Goal: Find specific page/section

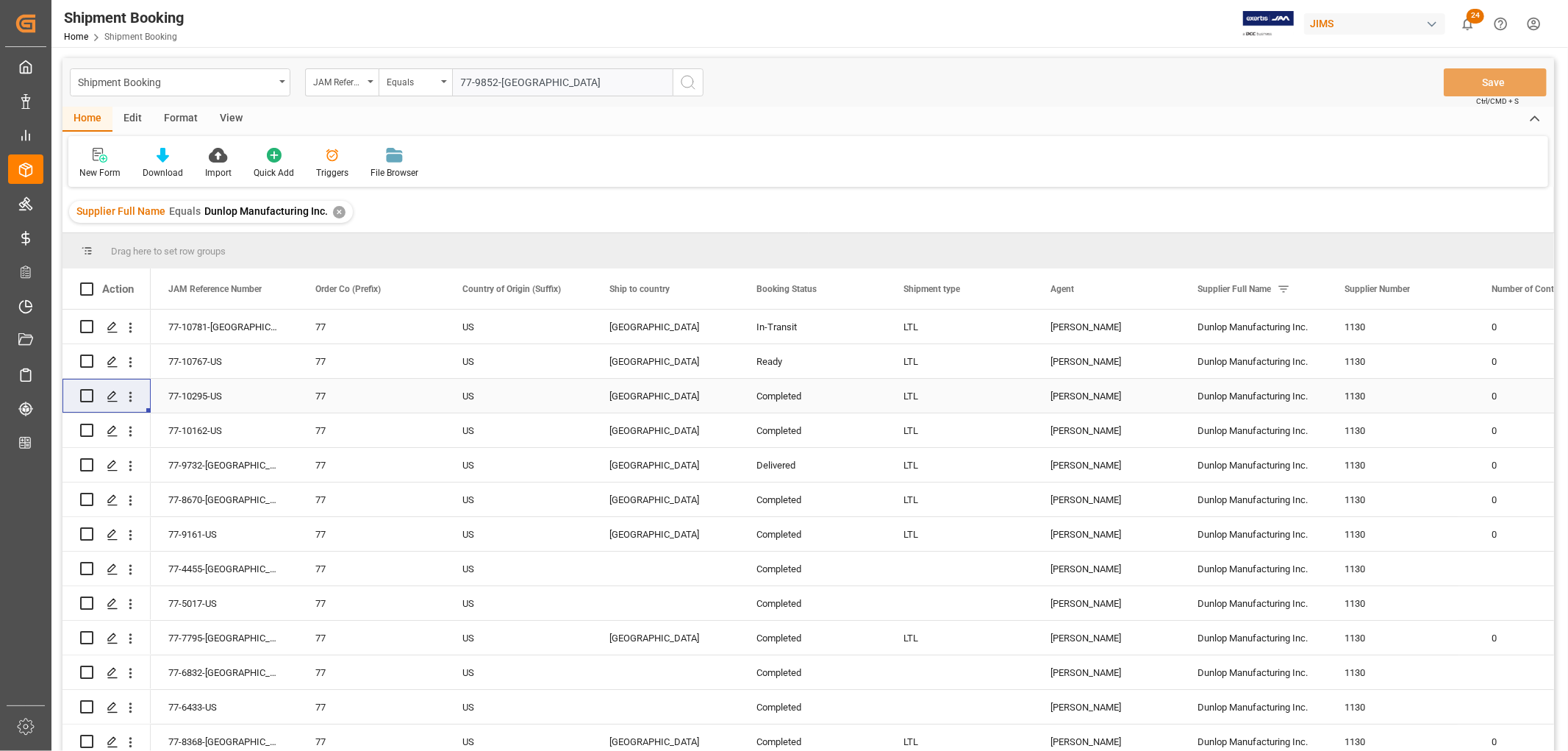
type input "77-9852-[GEOGRAPHIC_DATA]"
click at [341, 212] on div "Supplier Full Name Equals Dunlop Manufacturing Inc. ✕" at bounding box center [211, 212] width 284 height 22
click at [335, 212] on div "✕" at bounding box center [339, 212] width 13 height 13
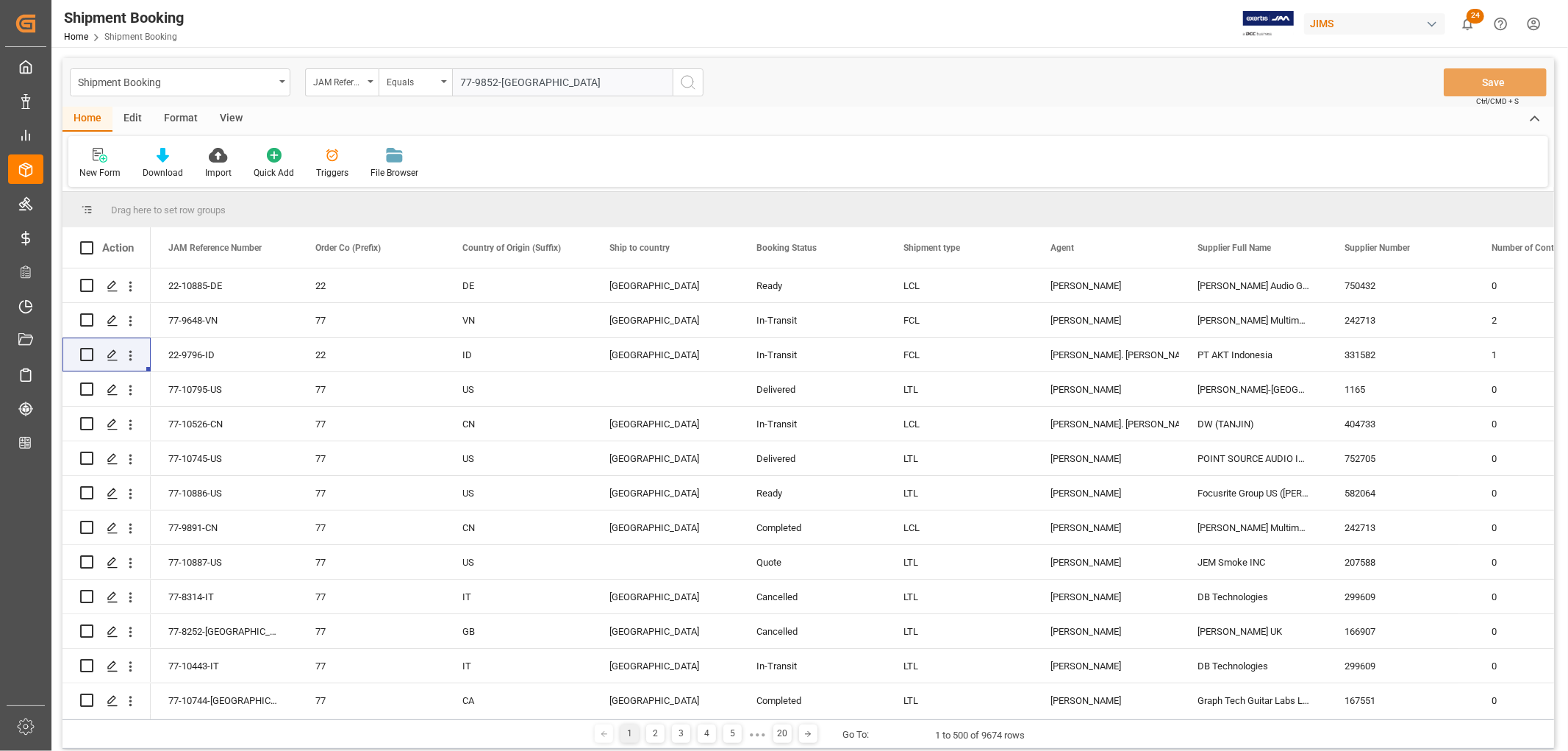
click at [686, 82] on icon "search button" at bounding box center [688, 83] width 18 height 18
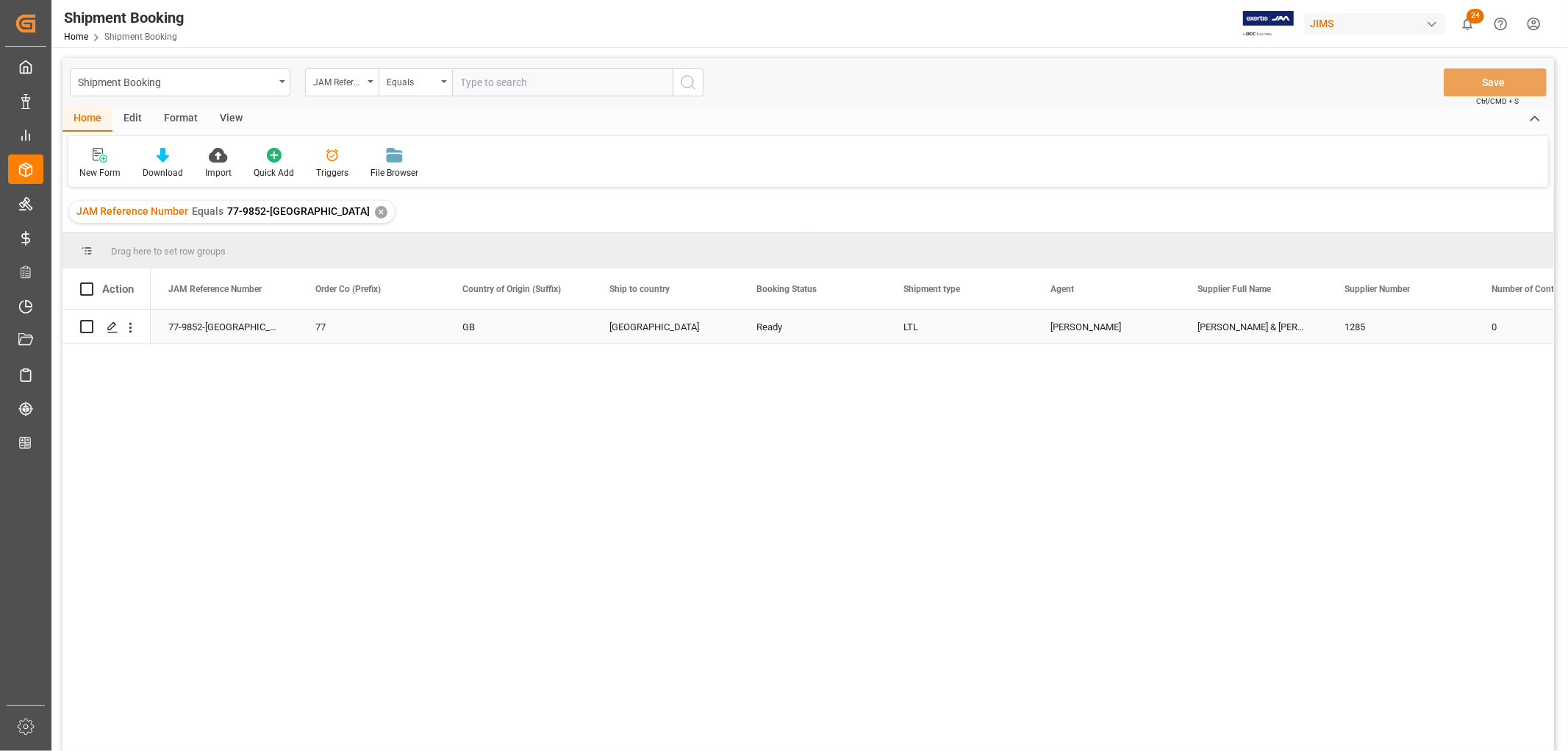
click at [776, 324] on div "Ready" at bounding box center [812, 327] width 112 height 34
click at [200, 334] on div "77-9852-[GEOGRAPHIC_DATA]" at bounding box center [224, 327] width 147 height 34
click at [763, 329] on div "Ready" at bounding box center [812, 327] width 112 height 34
click at [112, 327] on icon "Press SPACE to select this row." at bounding box center [112, 327] width 12 height 12
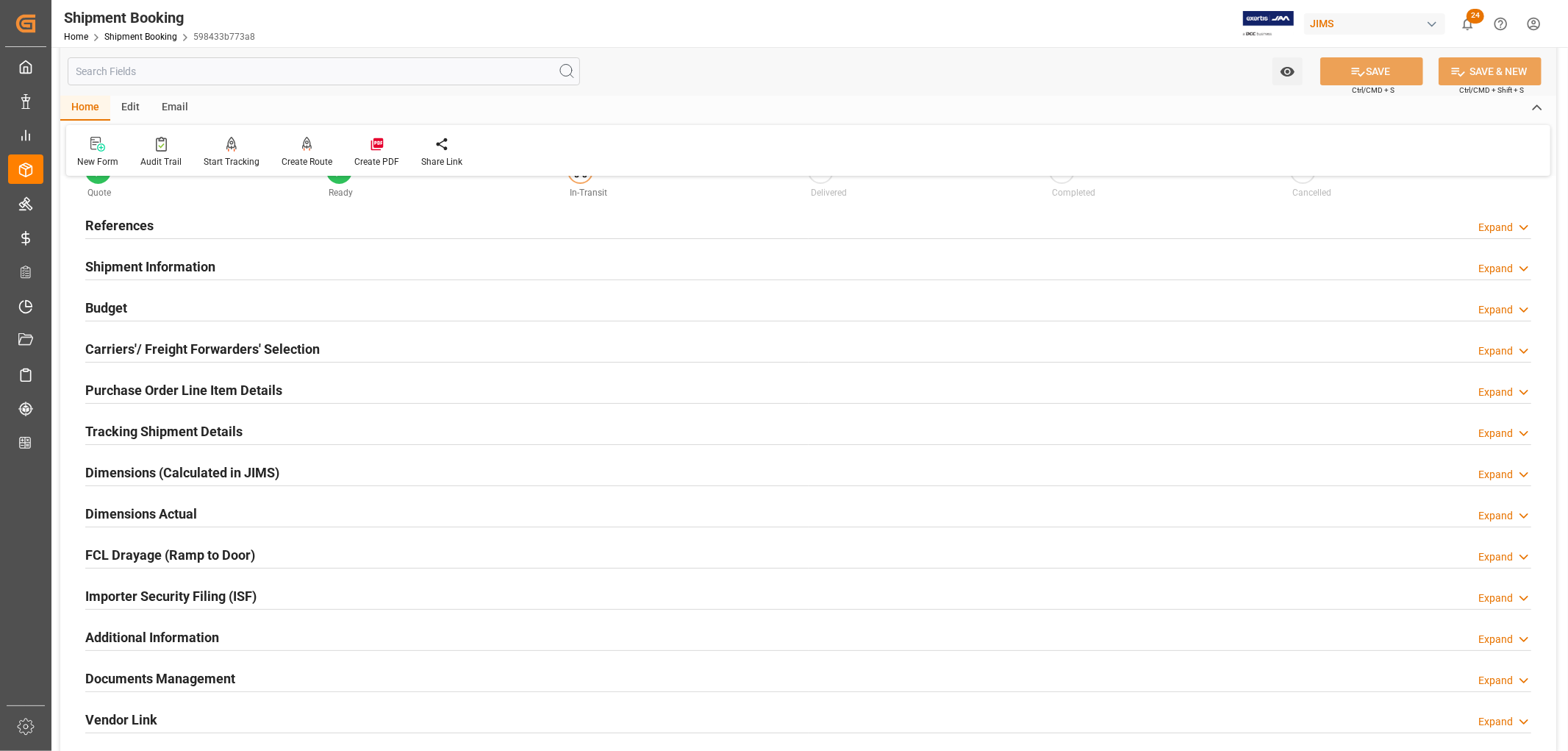
scroll to position [81, 0]
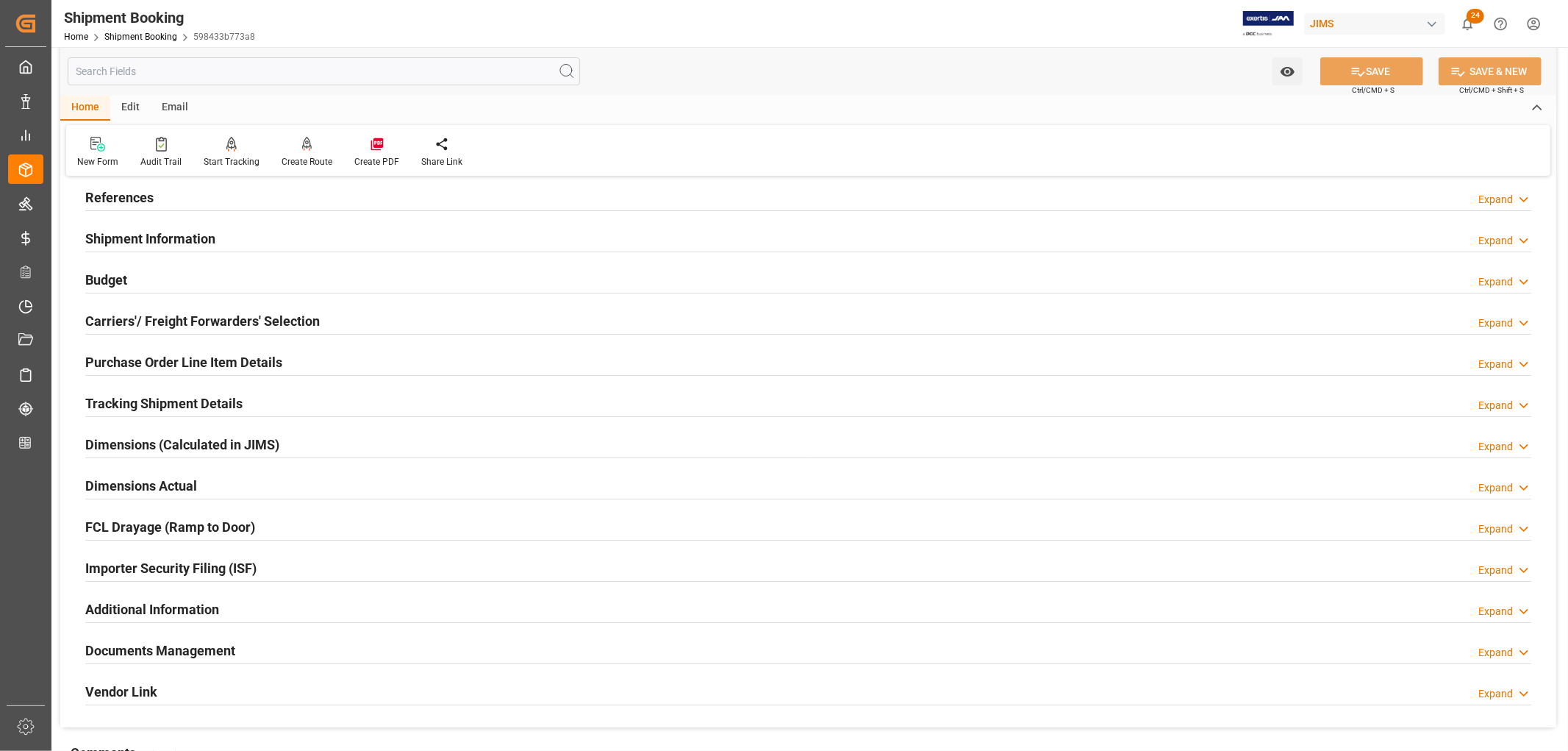
click at [167, 242] on h2 "Shipment Information" at bounding box center [150, 238] width 130 height 20
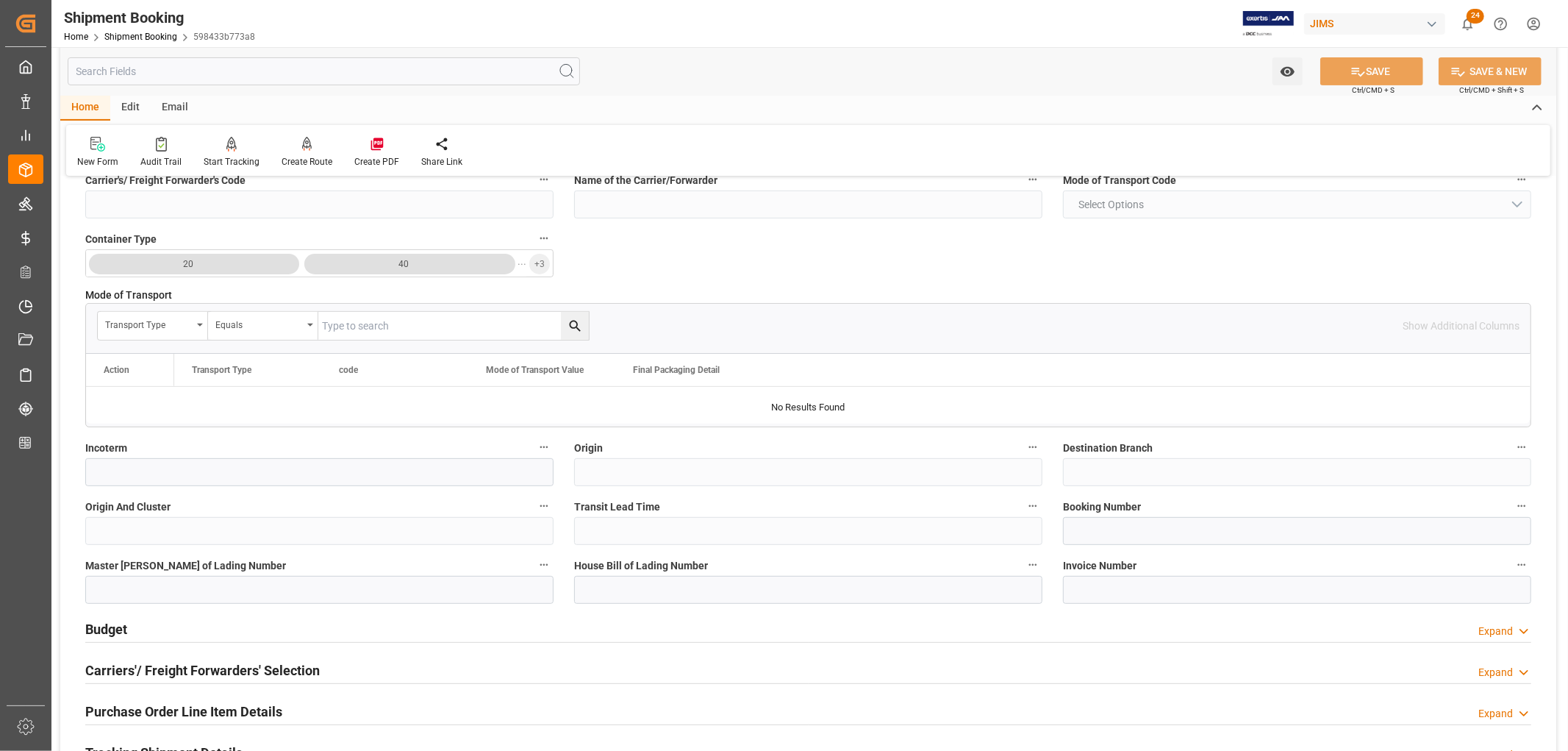
scroll to position [653, 0]
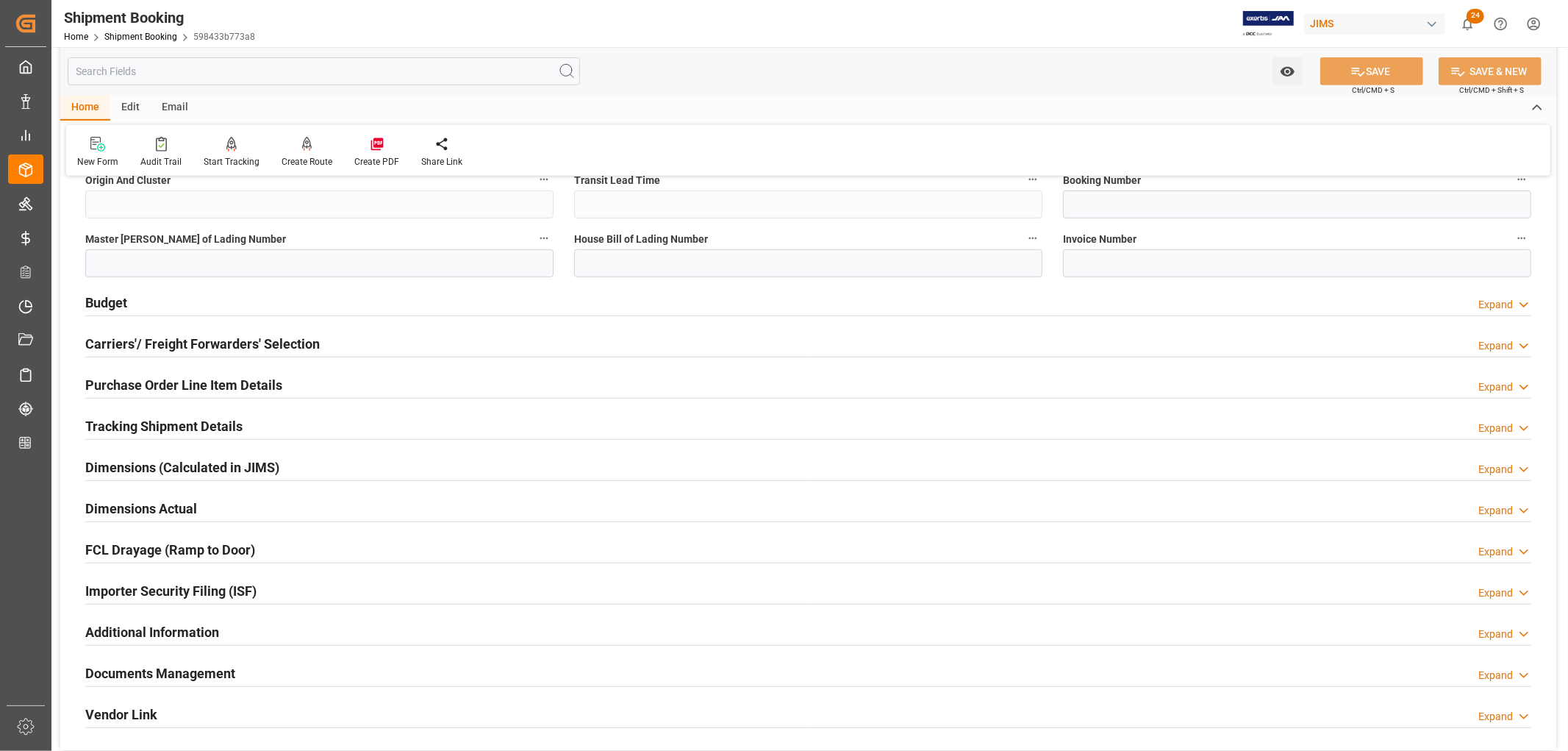
click at [170, 387] on h2 "Purchase Order Line Item Details" at bounding box center [183, 384] width 197 height 20
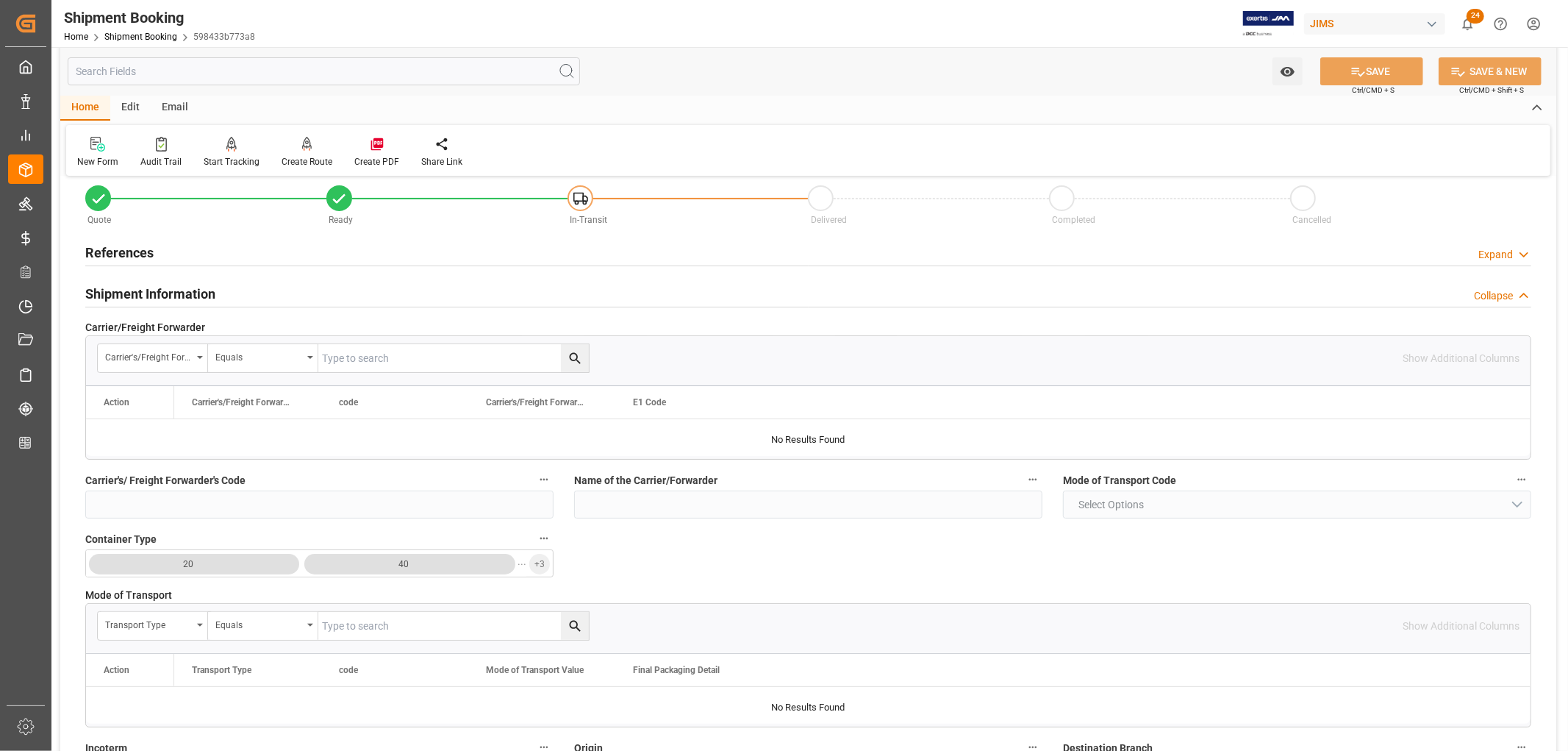
scroll to position [0, 0]
